Goal: Register for event/course

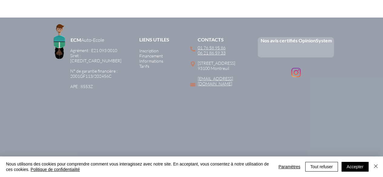
scroll to position [480, 0]
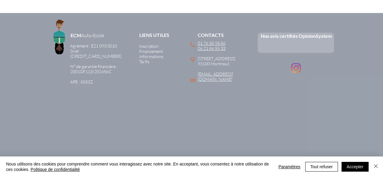
click at [143, 59] on span "Tarifs" at bounding box center [144, 61] width 10 height 5
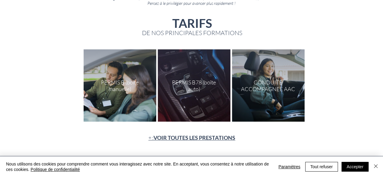
scroll to position [73, 0]
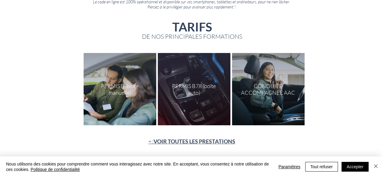
click at [120, 93] on div "main content" at bounding box center [120, 89] width 73 height 72
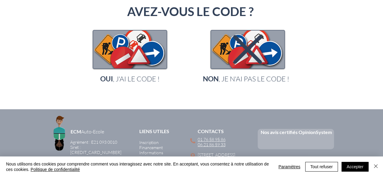
scroll to position [137, 0]
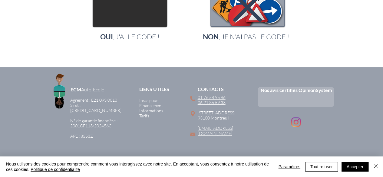
click at [150, 21] on img "main content" at bounding box center [129, 7] width 73 height 38
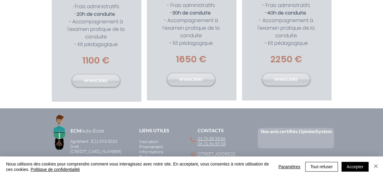
scroll to position [186, 0]
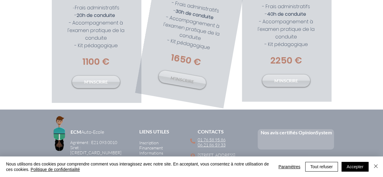
click at [194, 75] on span "M'INSCRIRE" at bounding box center [182, 80] width 24 height 10
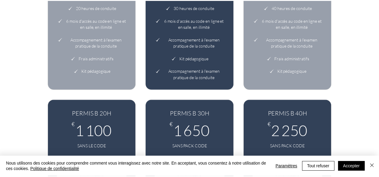
scroll to position [248, 0]
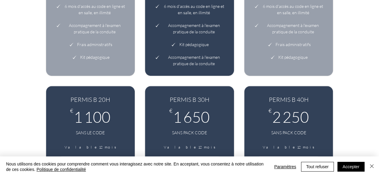
click at [229, 79] on ul "PERMIS B 20H + CODE € 1 150 1 150€ AVEC PACK CODE Valable 12 mois Sélectionner …" at bounding box center [189, 66] width 297 height 367
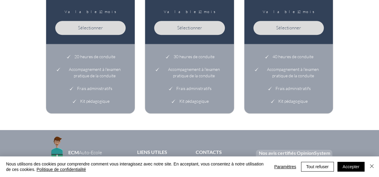
scroll to position [388, 0]
